Goal: Navigation & Orientation: Locate item on page

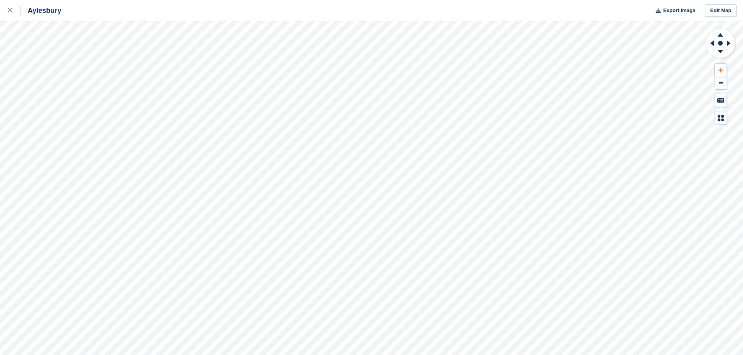
click at [721, 68] on icon at bounding box center [720, 69] width 5 height 5
click at [719, 36] on icon at bounding box center [719, 35] width 5 height 4
click at [719, 69] on icon at bounding box center [720, 69] width 5 height 5
click at [720, 67] on button at bounding box center [721, 70] width 12 height 13
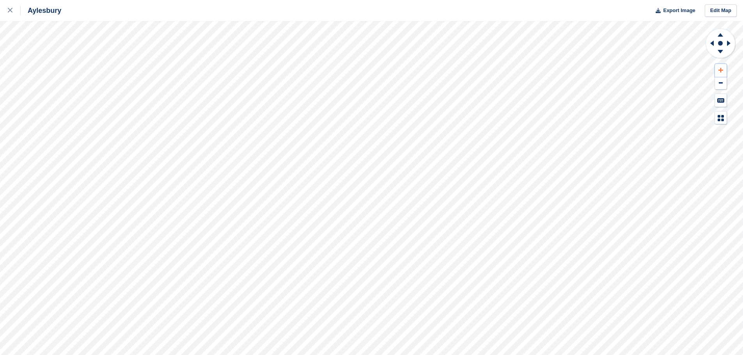
click at [718, 67] on button at bounding box center [721, 70] width 12 height 13
click at [720, 38] on icon at bounding box center [720, 34] width 20 height 10
click at [718, 80] on button at bounding box center [721, 83] width 12 height 13
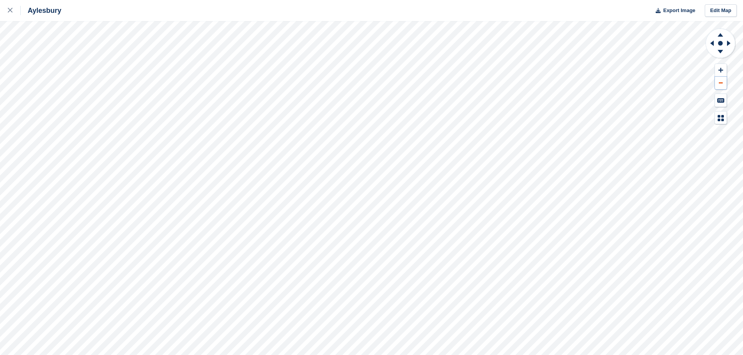
click at [718, 80] on button at bounding box center [721, 83] width 12 height 13
click at [719, 67] on button at bounding box center [721, 70] width 12 height 13
click at [726, 43] on icon at bounding box center [730, 43] width 10 height 20
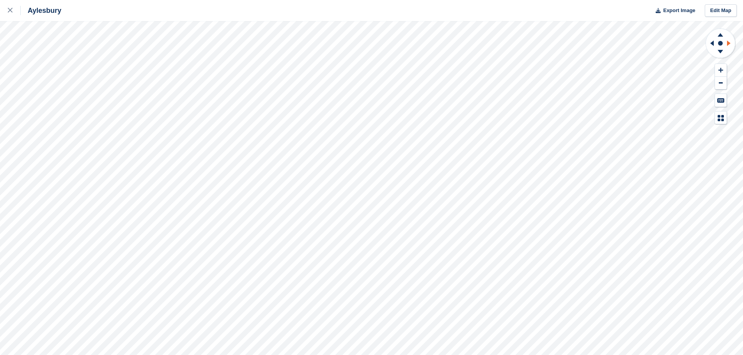
click at [726, 43] on icon at bounding box center [730, 43] width 10 height 20
click at [711, 41] on icon at bounding box center [711, 43] width 10 height 20
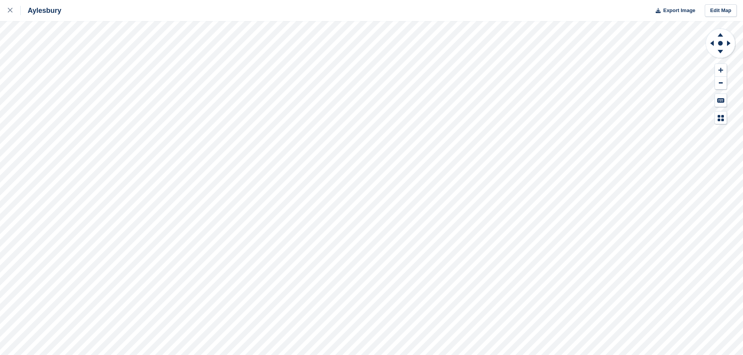
click at [154, 8] on div "Aylesbury Export Image Edit Map" at bounding box center [371, 10] width 743 height 21
